Goal: Task Accomplishment & Management: Use online tool/utility

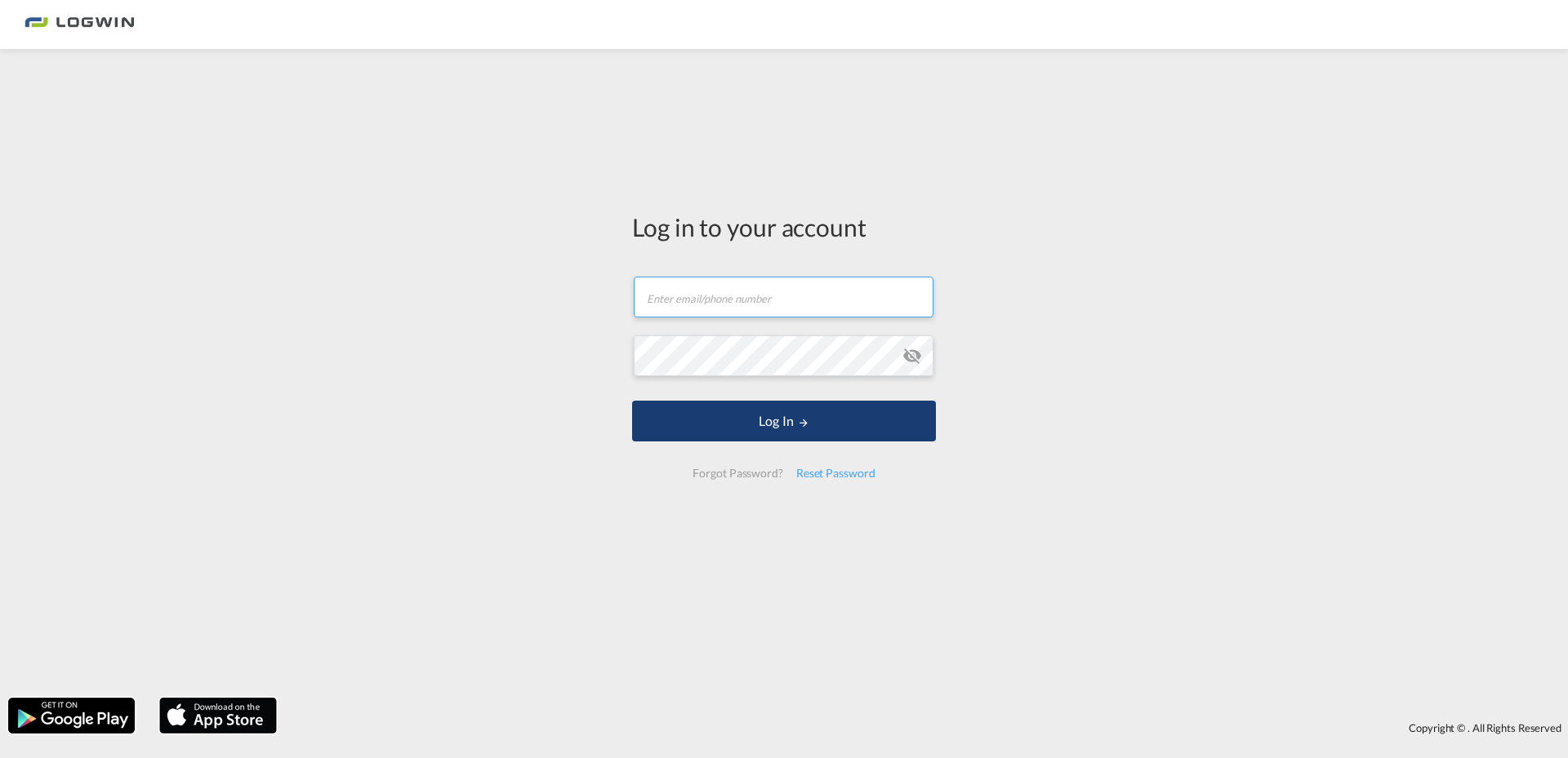
type input "[PERSON_NAME][EMAIL_ADDRESS][PERSON_NAME][DOMAIN_NAME]"
click at [771, 434] on button "Log In" at bounding box center [784, 421] width 304 height 41
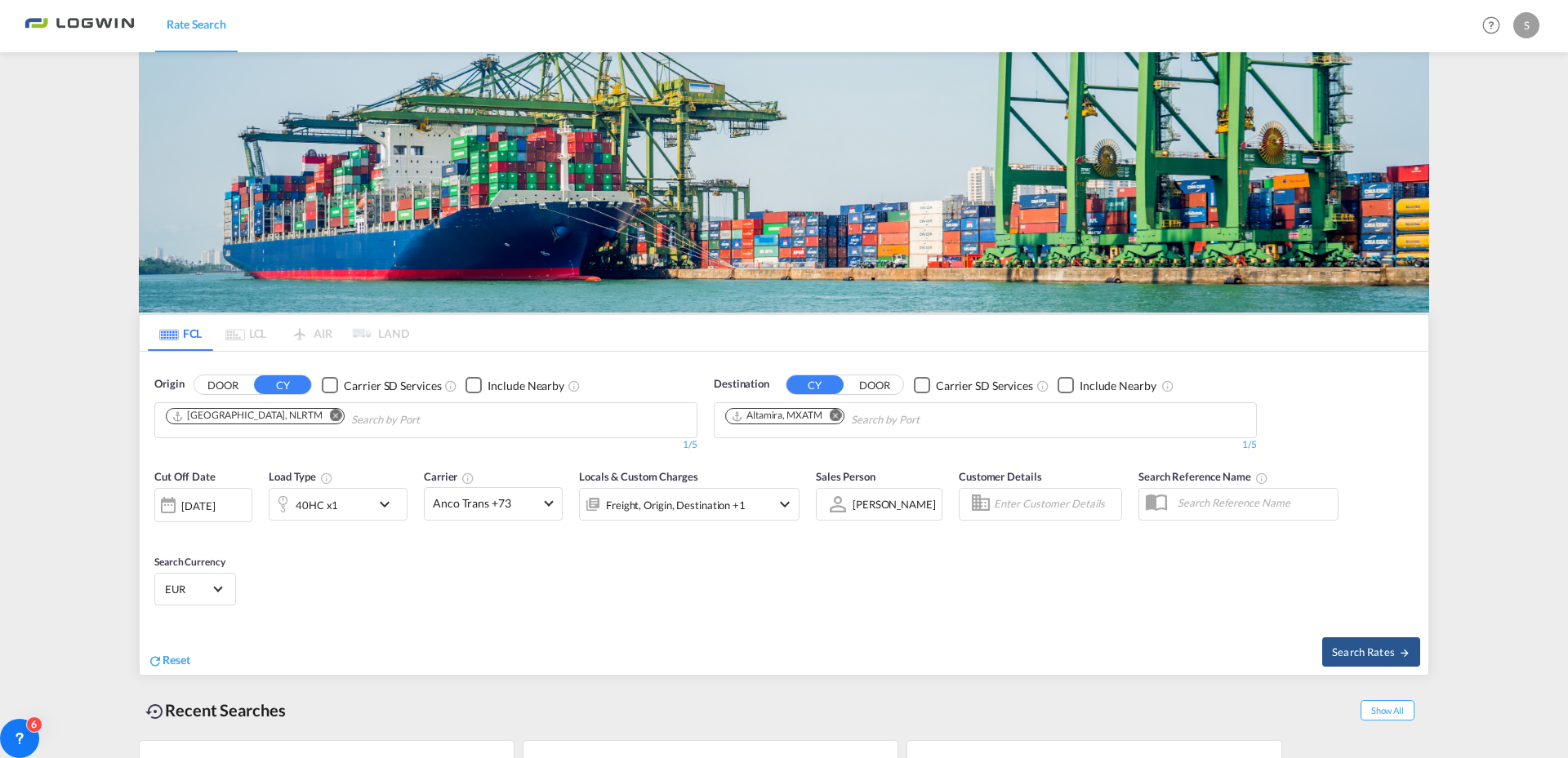
click at [839, 409] on md-icon "Remove" at bounding box center [835, 415] width 13 height 13
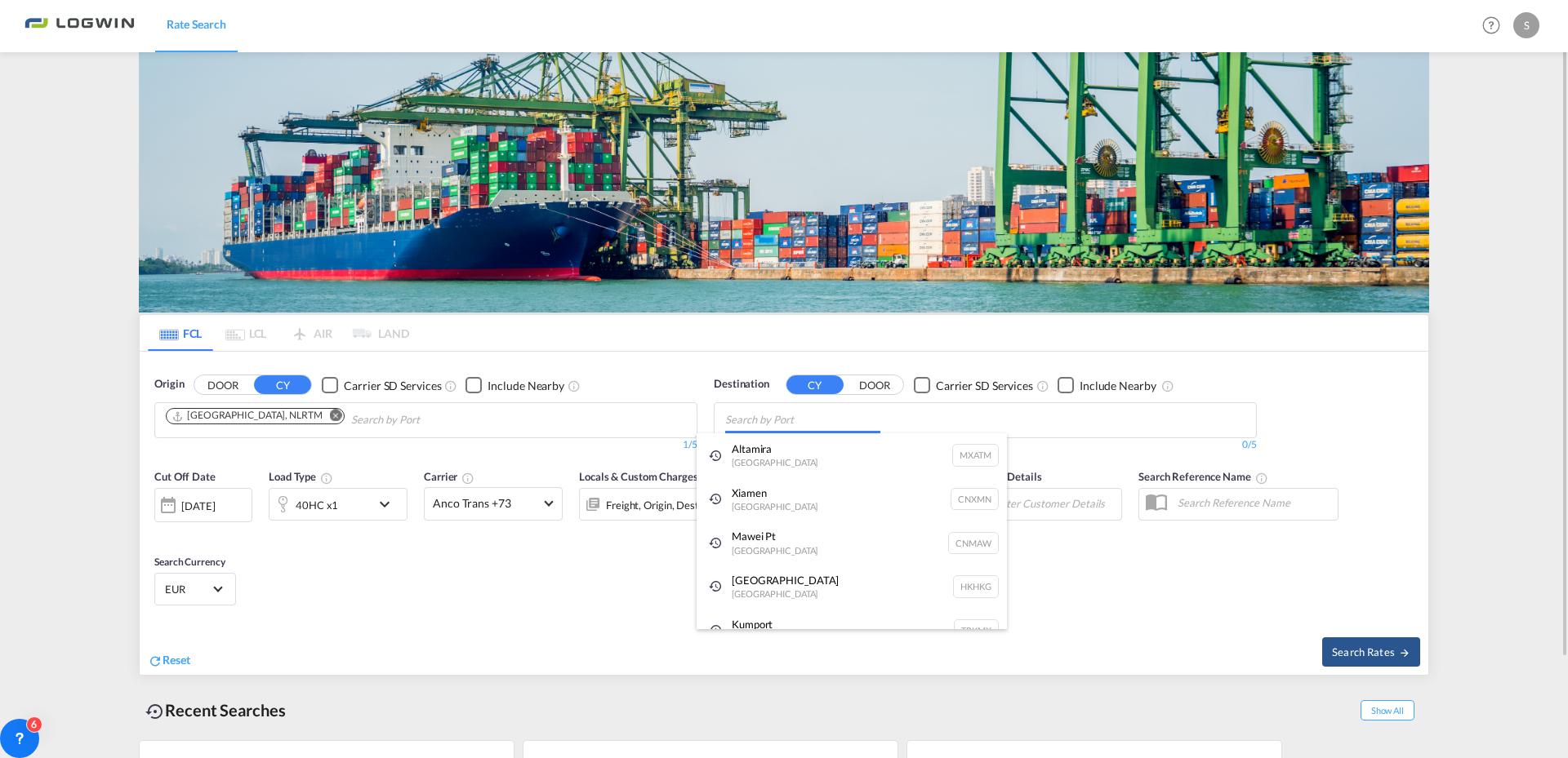
click at [845, 429] on body "Rate Search Rate Search Help Resources Product Release S My Profile Logout FCL …" at bounding box center [784, 379] width 1568 height 758
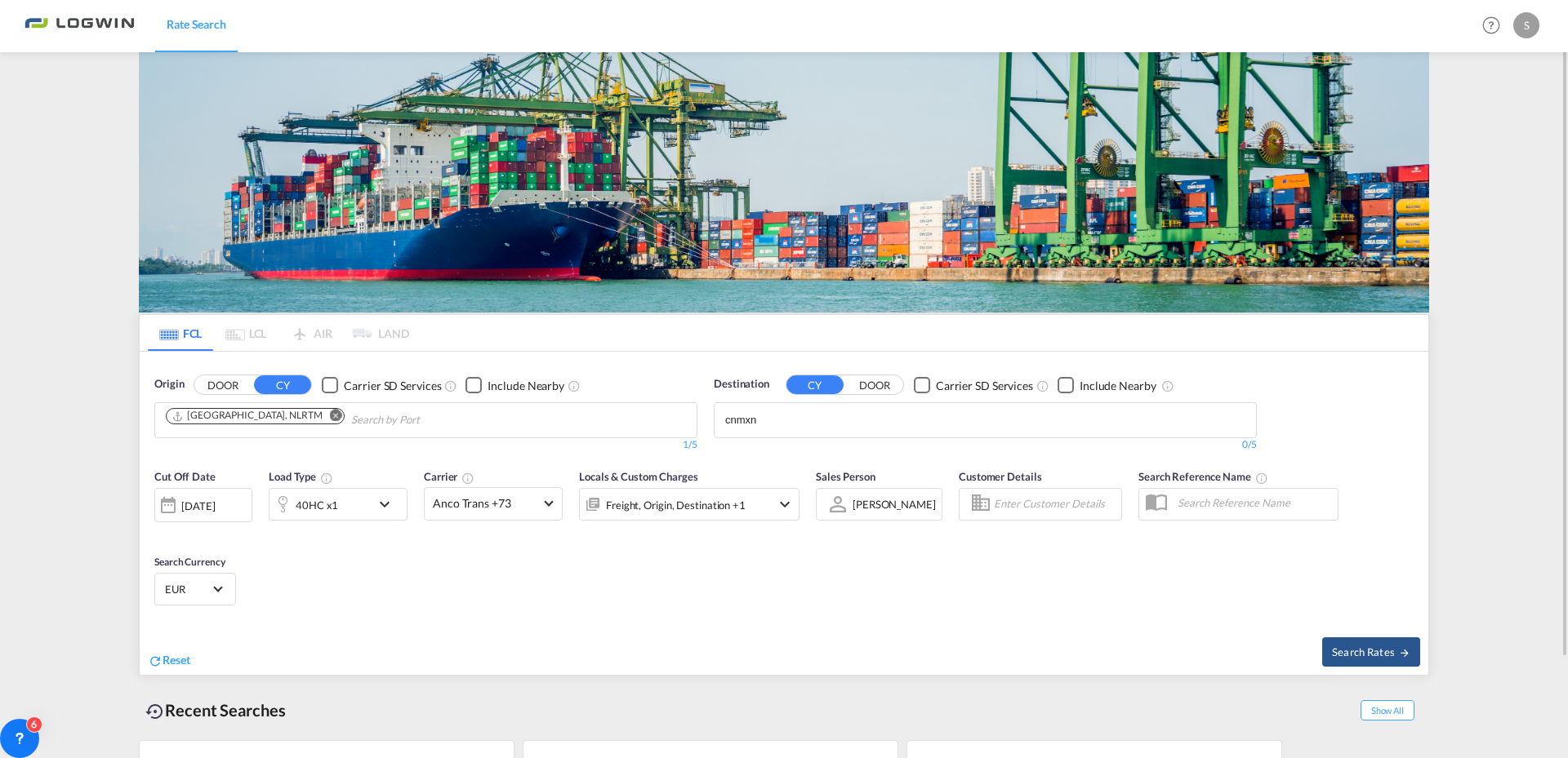
drag, startPoint x: 817, startPoint y: 427, endPoint x: 724, endPoint y: 414, distance: 93.9
drag, startPoint x: 773, startPoint y: 433, endPoint x: 732, endPoint y: 404, distance: 50.2
click at [732, 404] on body "Rate Search Rate Search Help Resources Product Release S My Profile Logout FCL …" at bounding box center [784, 379] width 1568 height 758
type input "n"
type input "mawei"
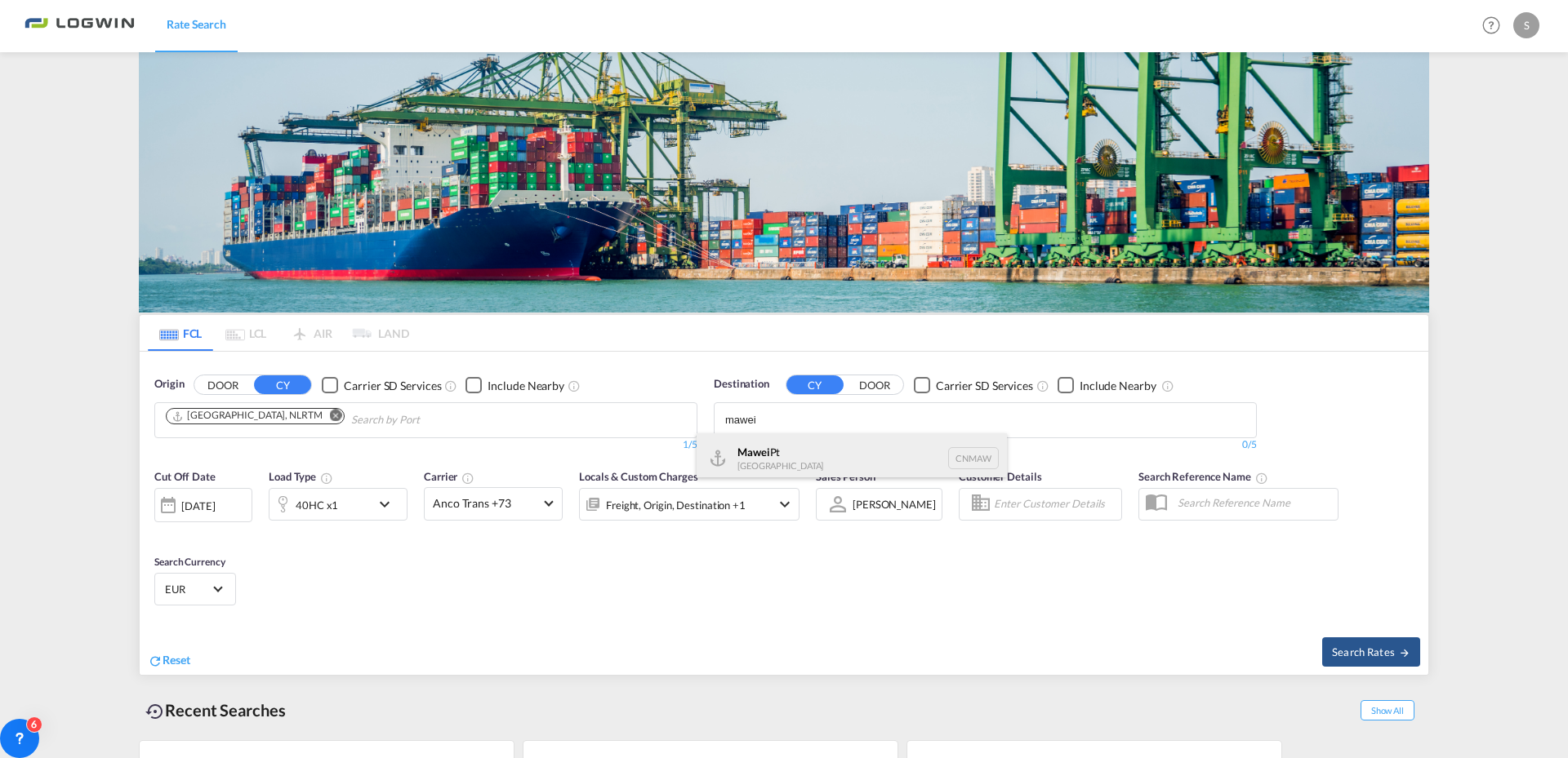
click at [792, 455] on div "Mawei Pt China CNMAW" at bounding box center [851, 458] width 310 height 49
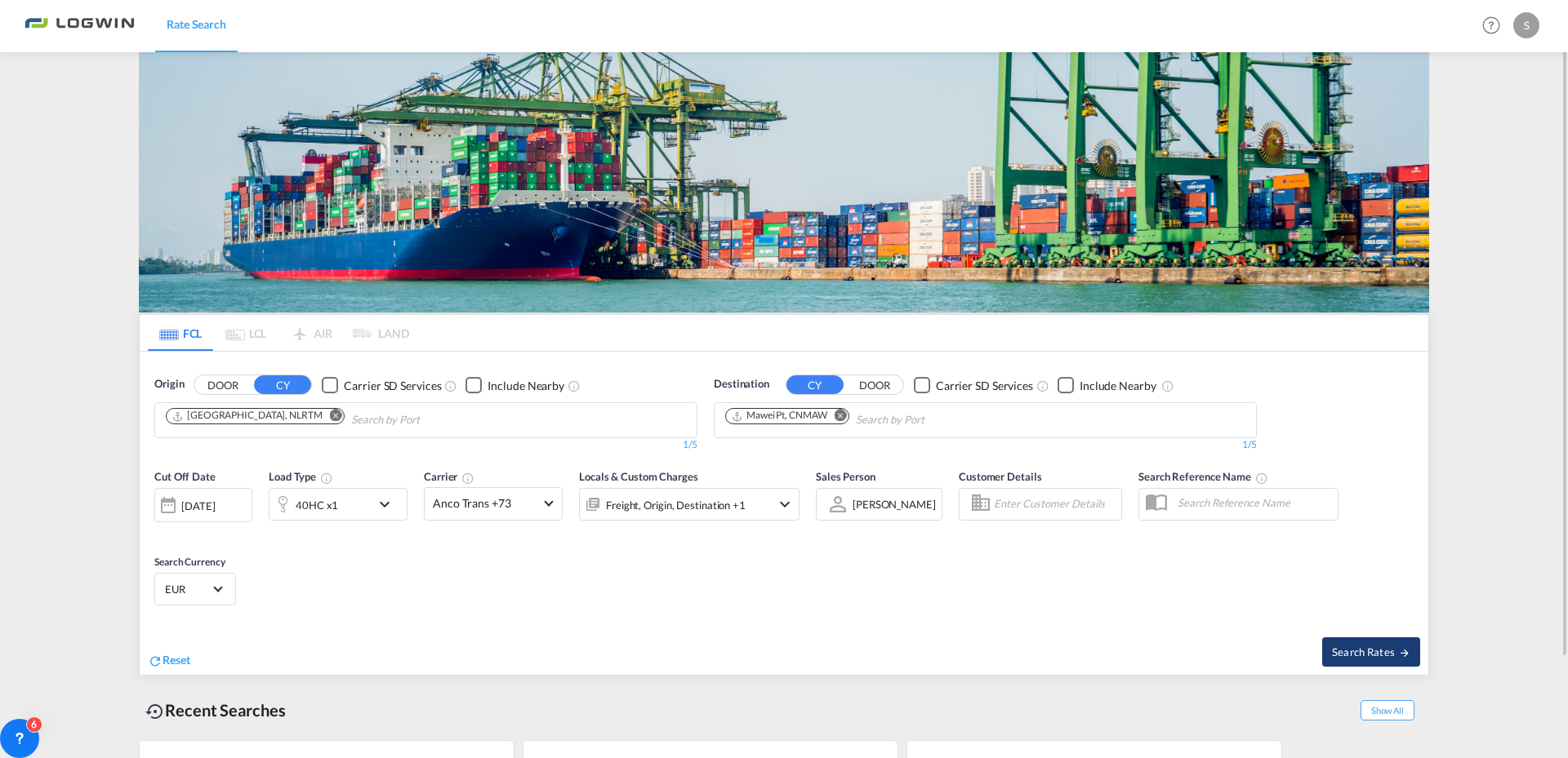
click at [1377, 660] on button "Search Rates" at bounding box center [1371, 652] width 98 height 29
type input "NLRTM to CNMAW / [DATE]"
click at [841, 413] on md-icon "Remove" at bounding box center [840, 415] width 13 height 13
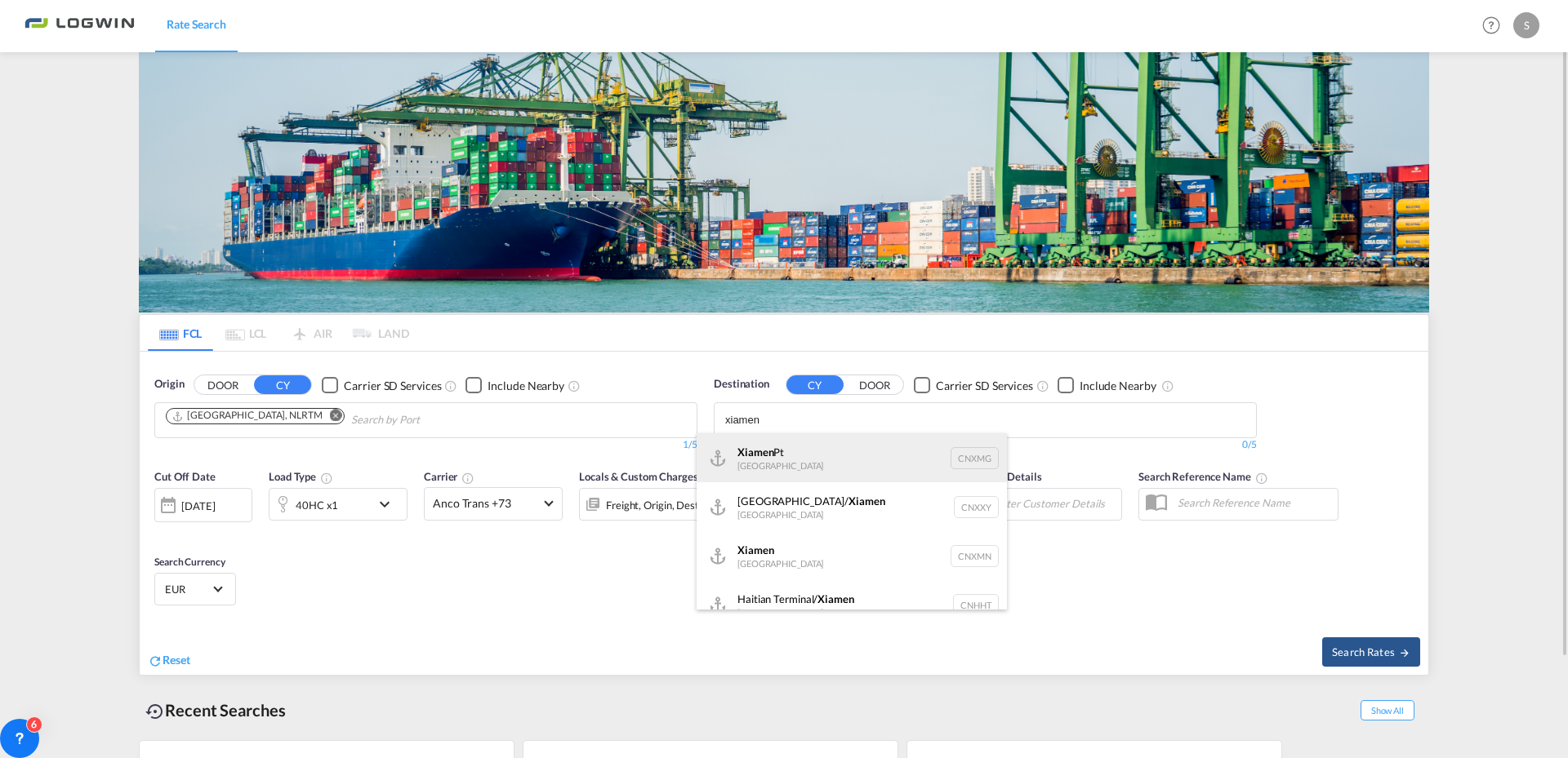
type input "xiamen"
click at [765, 453] on div "Xiamen Pt [GEOGRAPHIC_DATA] CNXMG" at bounding box center [851, 458] width 310 height 49
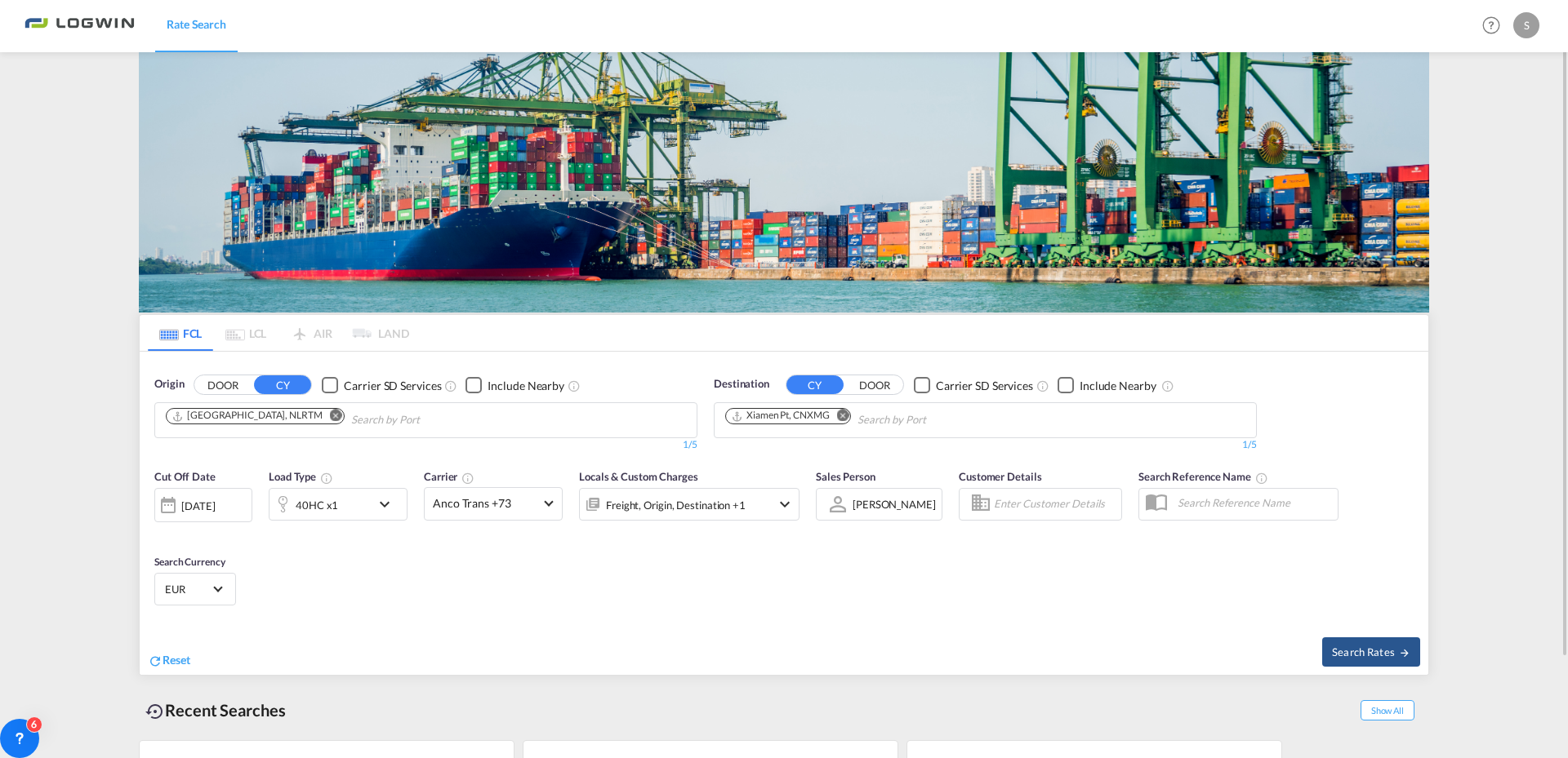
click at [846, 414] on md-icon "Remove" at bounding box center [842, 415] width 13 height 13
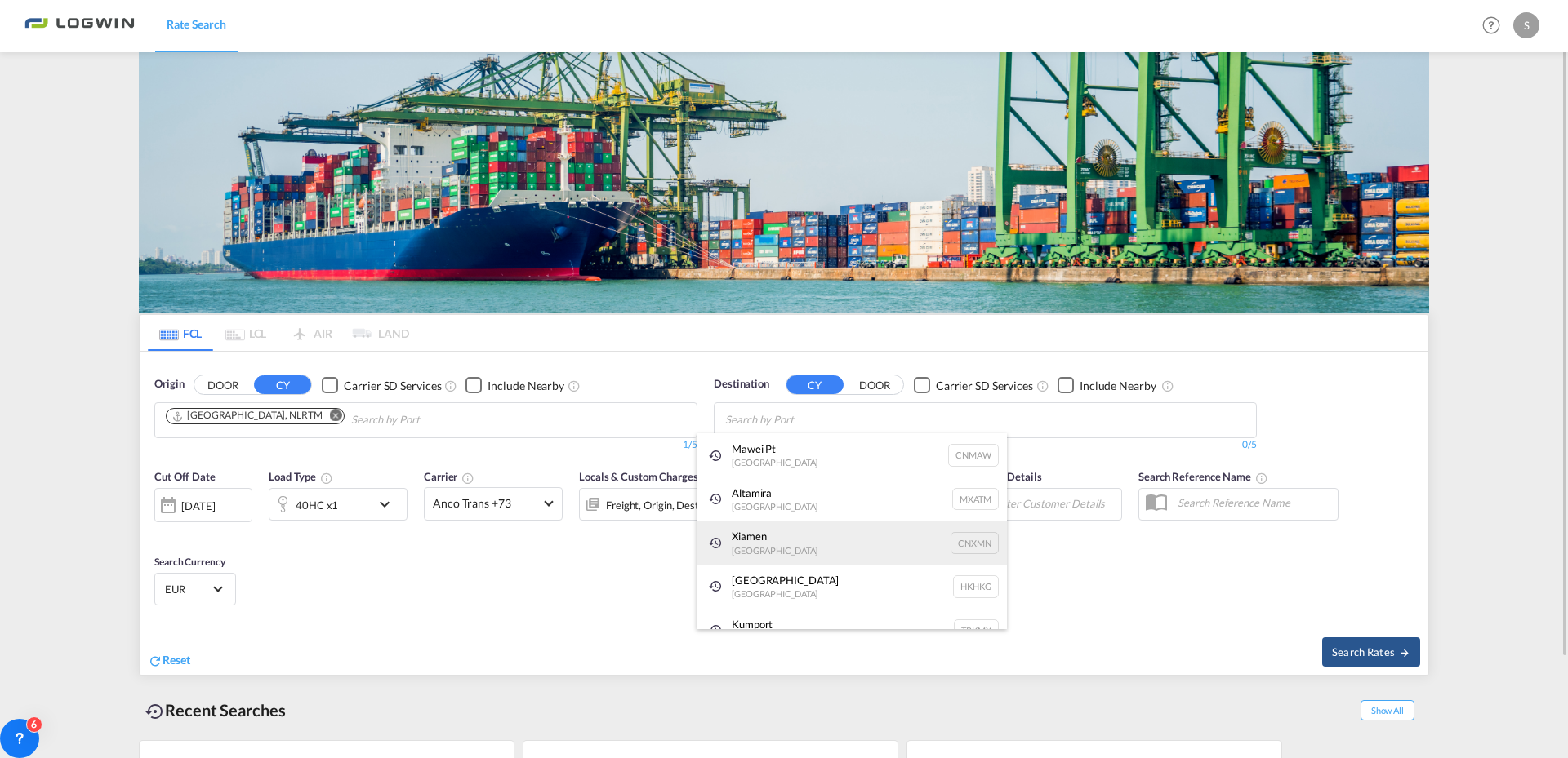
click at [780, 539] on div "Xiamen [GEOGRAPHIC_DATA] CNXMN" at bounding box center [851, 543] width 310 height 44
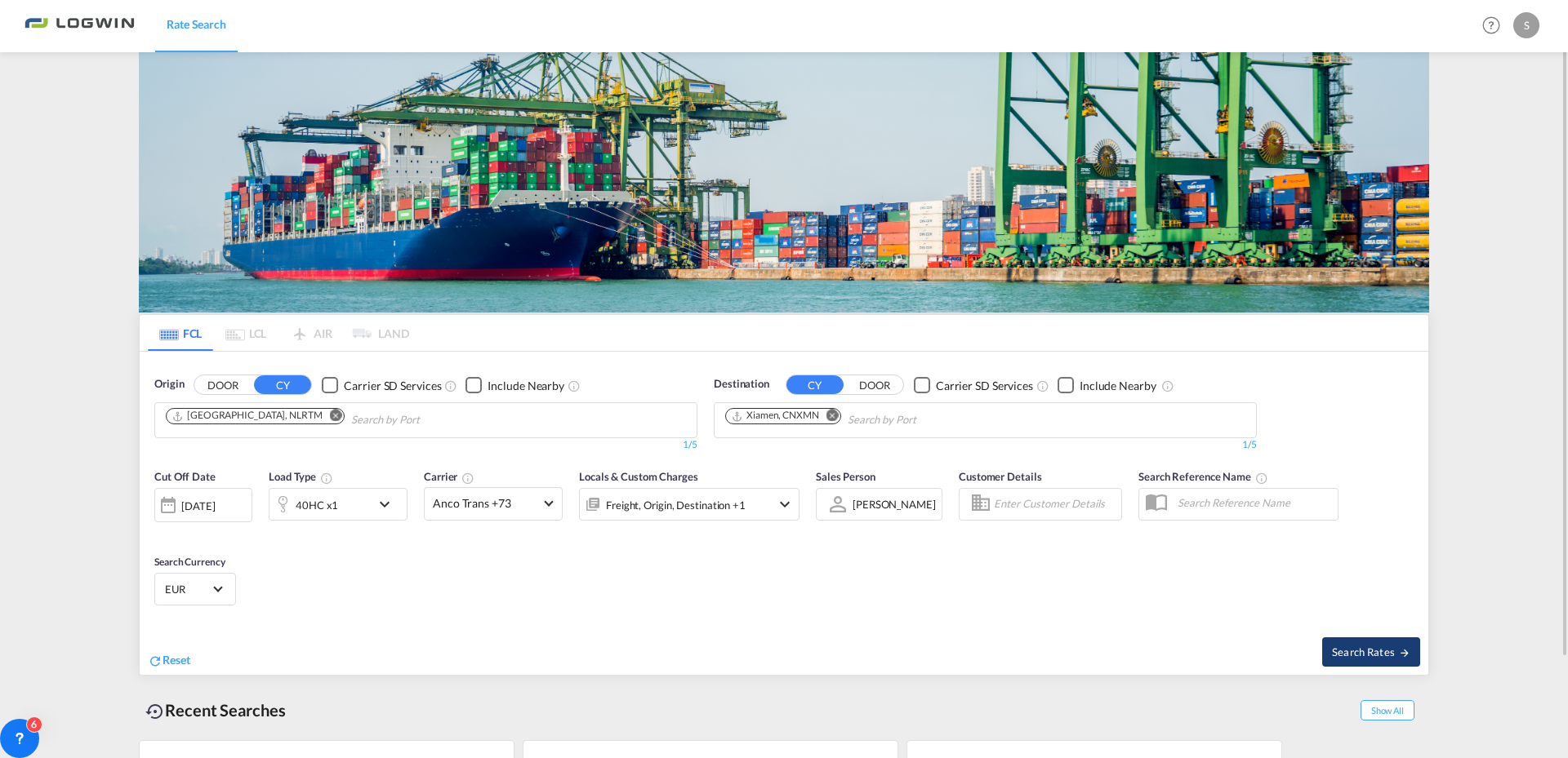
click at [1370, 650] on span "Search Rates" at bounding box center [1371, 651] width 78 height 13
type input "NLRTM to CNXMN / [DATE]"
